Goal: Navigation & Orientation: Go to known website

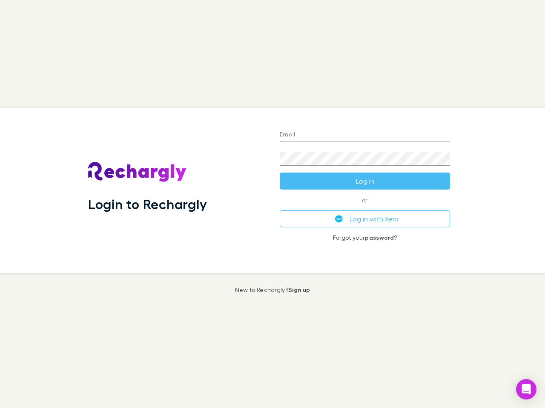
click at [272, 204] on div "Login to Rechargly" at bounding box center [176, 190] width 191 height 165
click at [365, 135] on input "Email" at bounding box center [365, 136] width 170 height 14
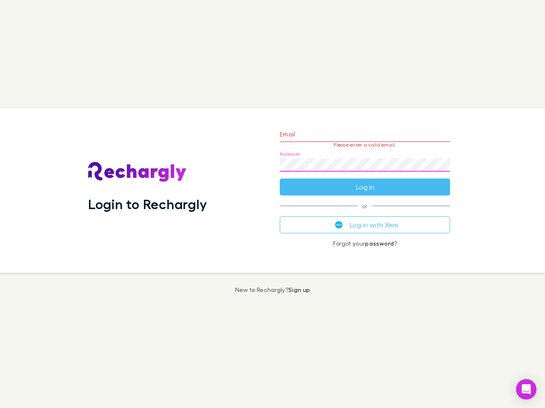
click at [365, 181] on form "Email Please enter a valid email. Password Log in" at bounding box center [365, 159] width 170 height 74
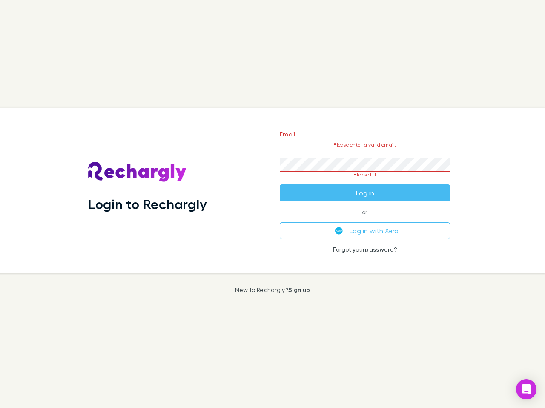
click at [365, 219] on div "Email Please enter a valid email. Password Please fill Log in or Log in with Xe…" at bounding box center [365, 190] width 184 height 165
click at [526, 390] on icon "Open Intercom Messenger" at bounding box center [526, 390] width 9 height 10
